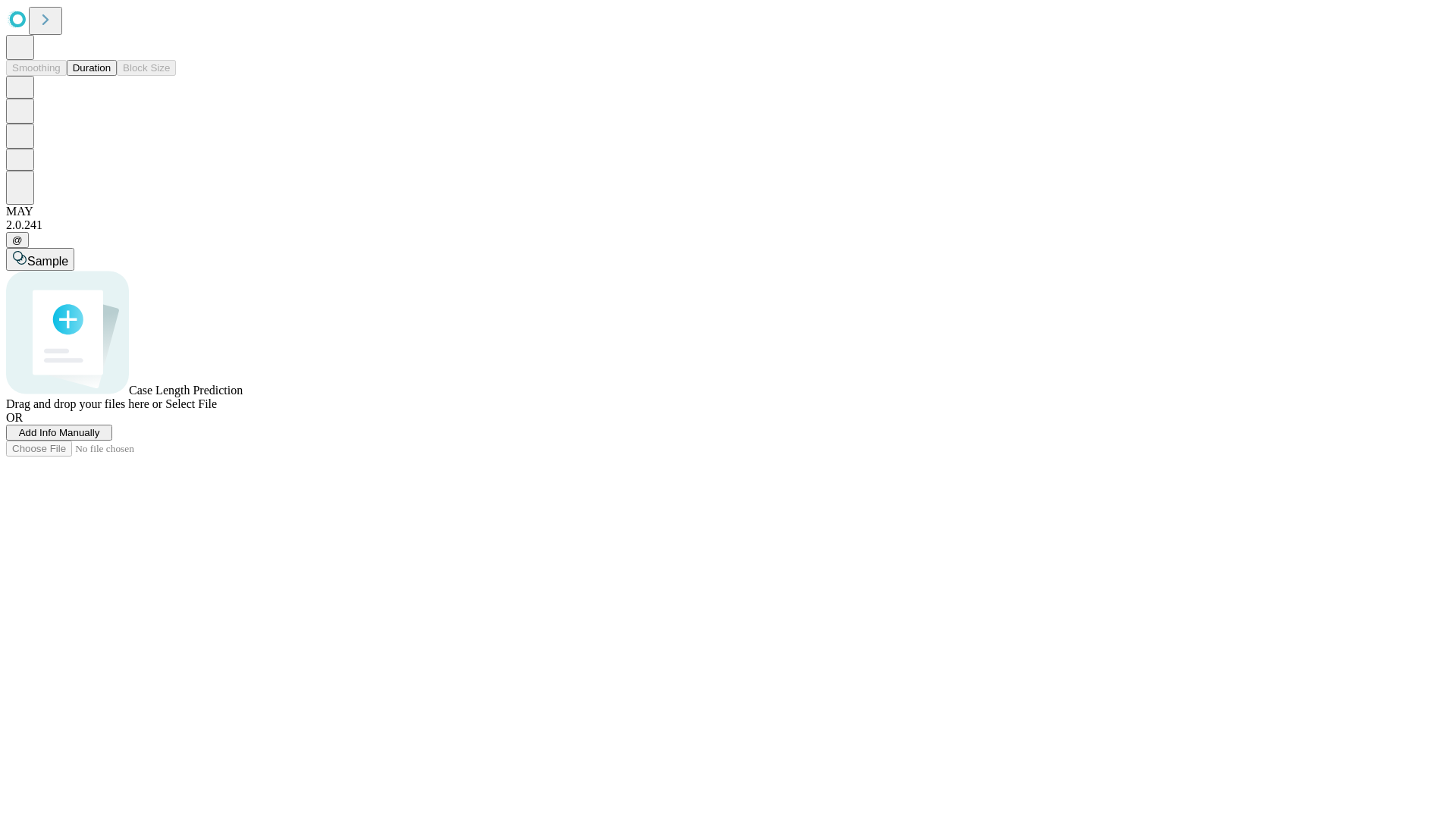
click at [217, 410] on span "Select File" at bounding box center [191, 404] width 52 height 13
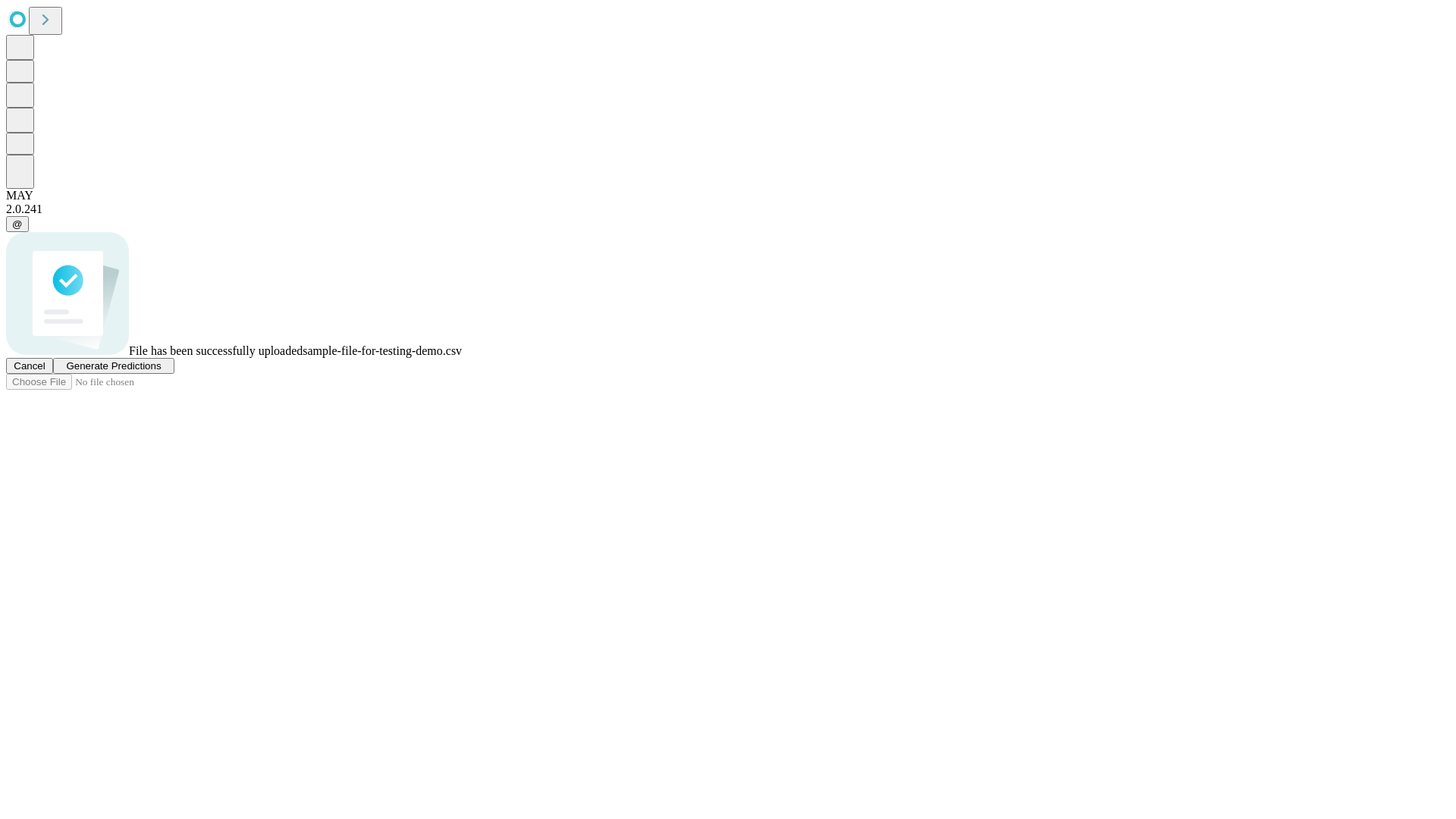
click at [161, 372] on span "Generate Predictions" at bounding box center [113, 365] width 94 height 11
